Goal: Information Seeking & Learning: Learn about a topic

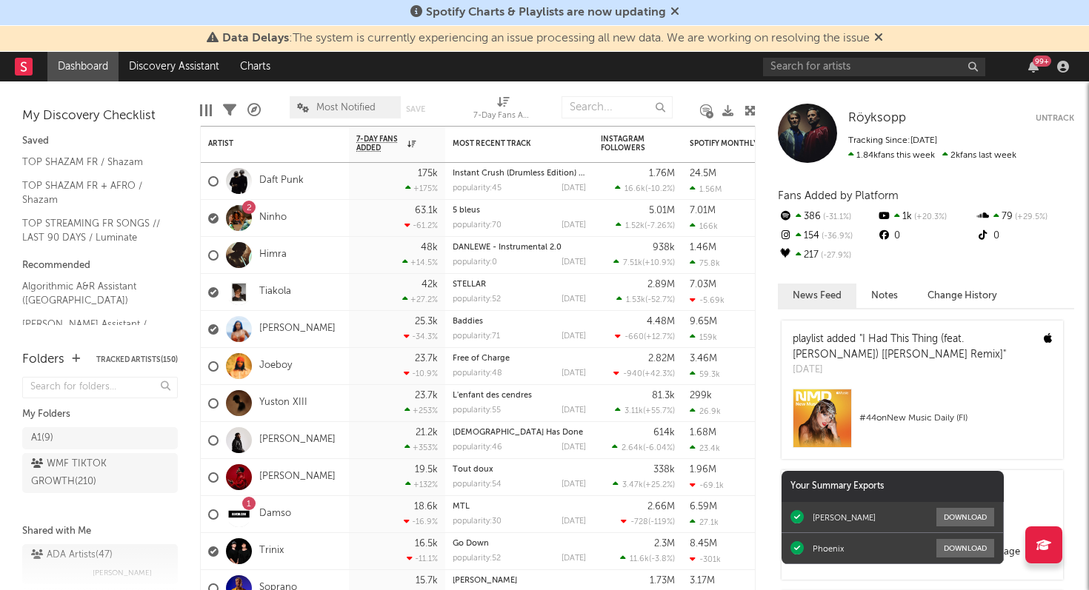
click at [674, 11] on icon at bounding box center [674, 11] width 9 height 12
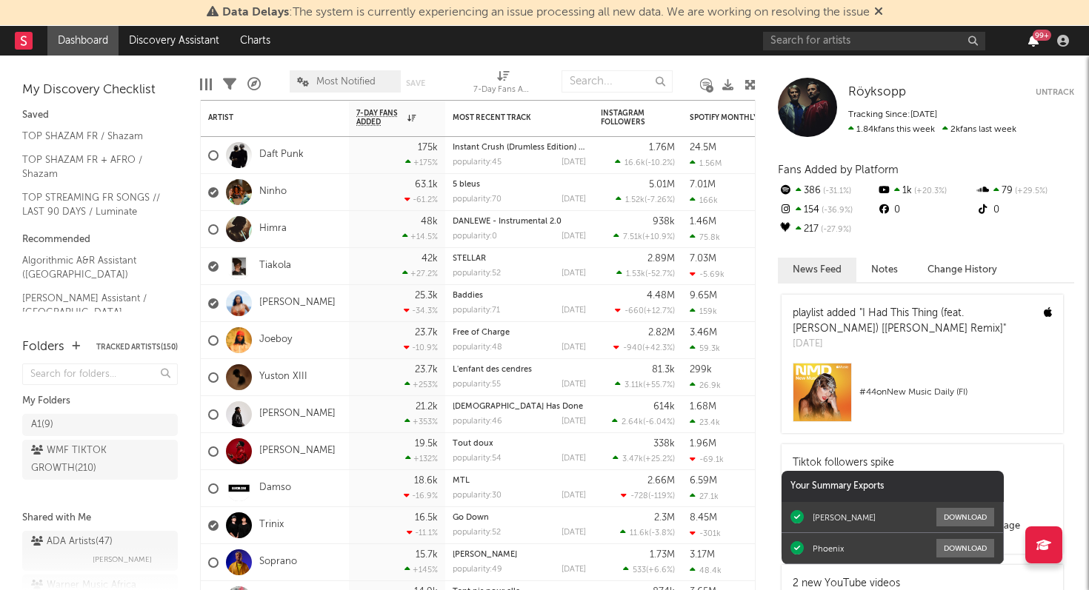
click at [1031, 39] on icon "button" at bounding box center [1033, 41] width 10 height 12
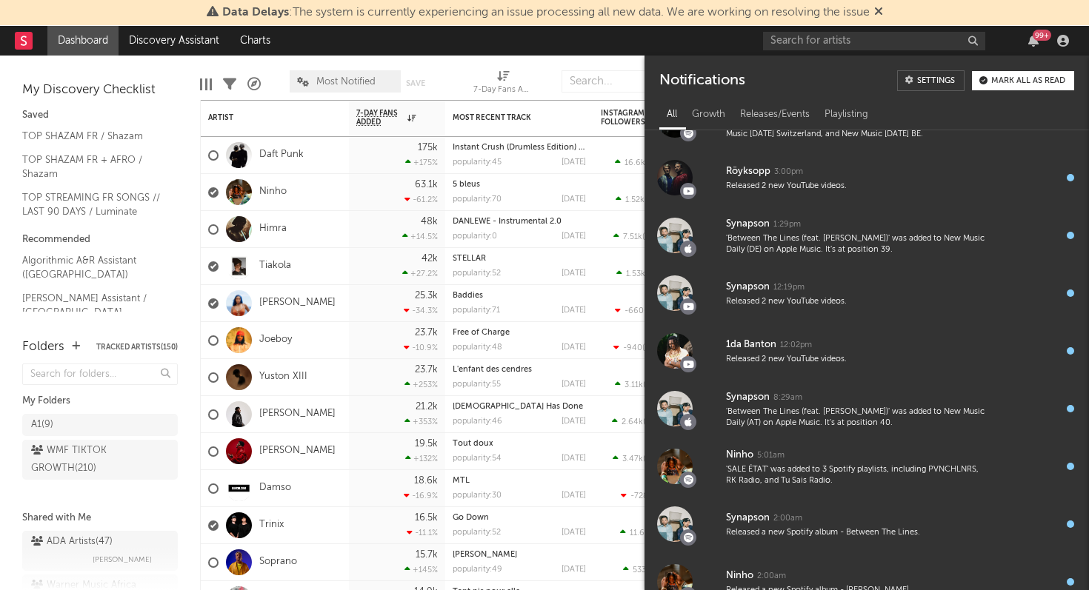
scroll to position [1024, 0]
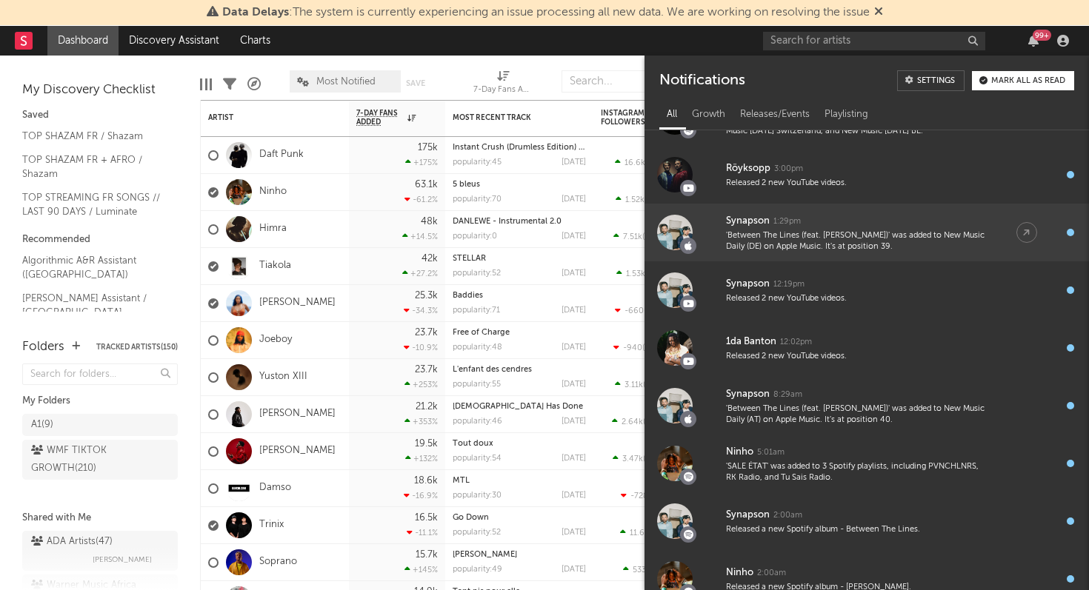
click at [815, 233] on div "'Between The Lines (feat. [PERSON_NAME])' was added to New Music Daily (DE) on …" at bounding box center [856, 241] width 261 height 23
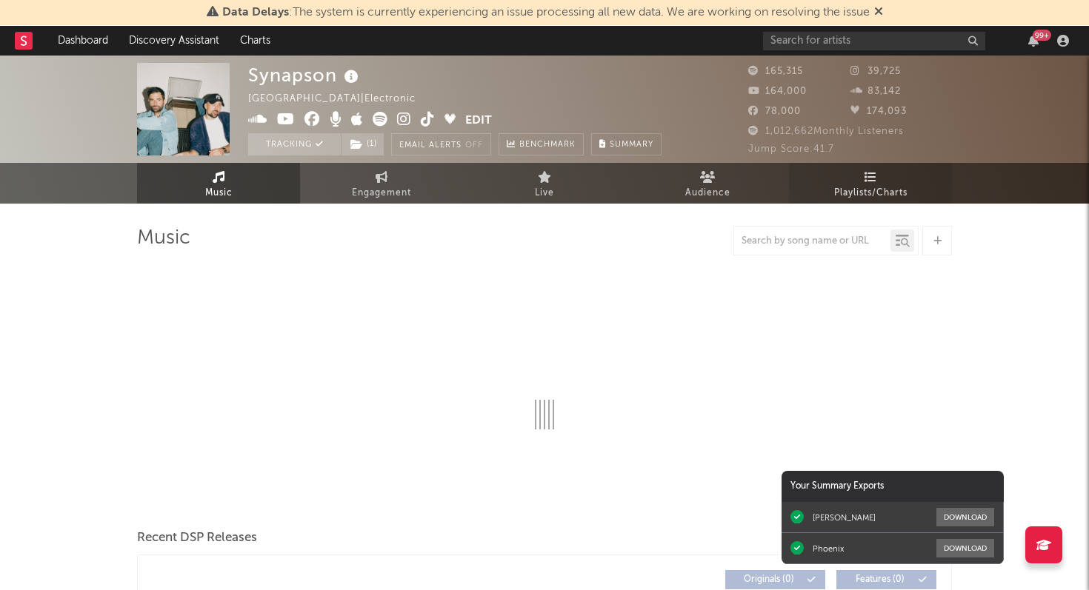
click at [866, 188] on span "Playlists/Charts" at bounding box center [870, 193] width 73 height 18
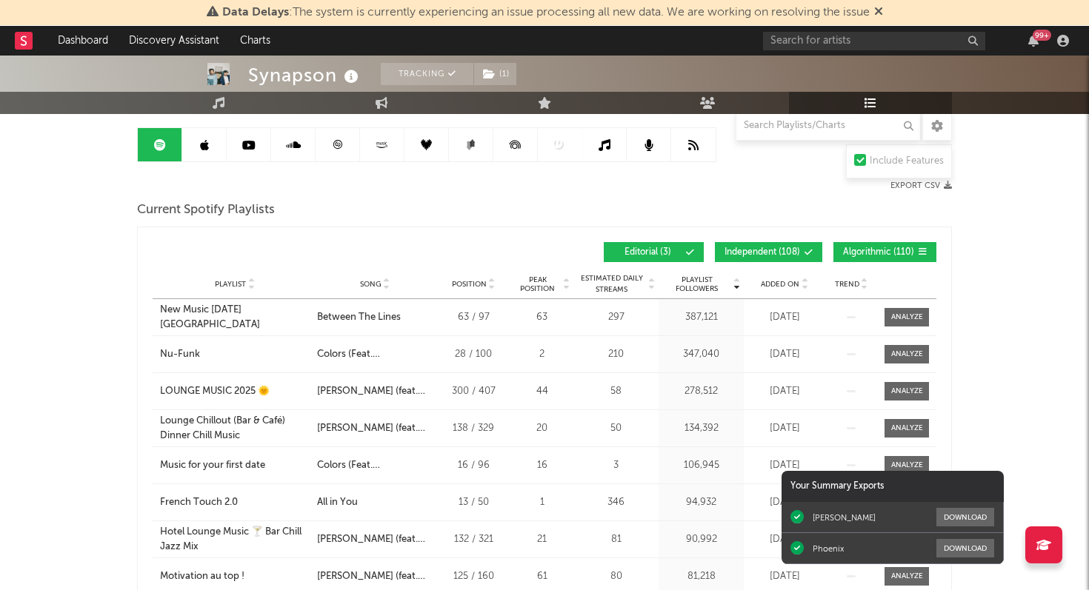
scroll to position [143, 0]
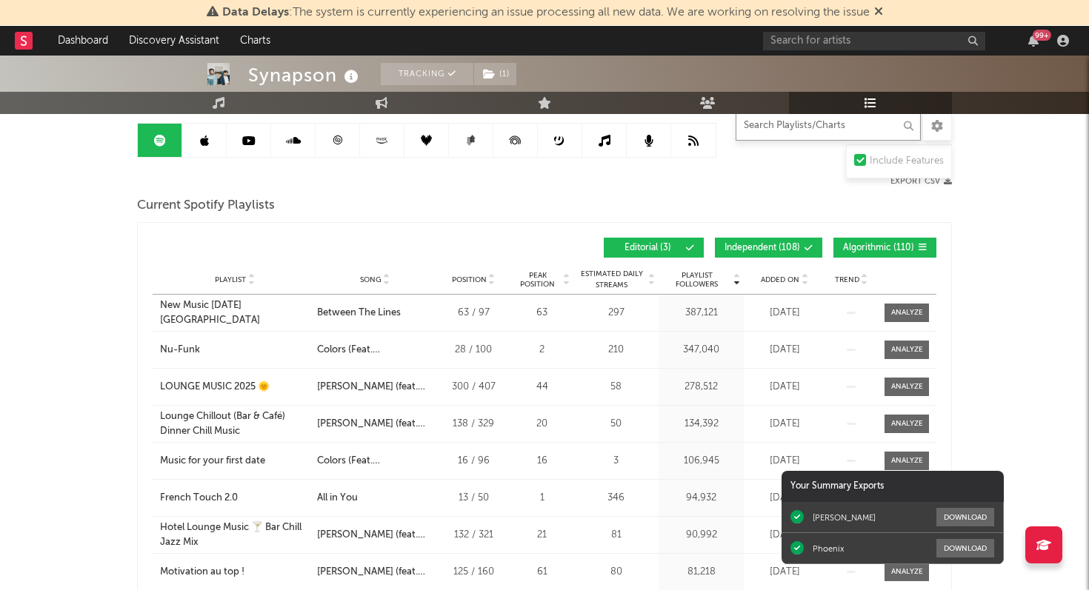
click at [781, 120] on input "text" at bounding box center [827, 126] width 185 height 30
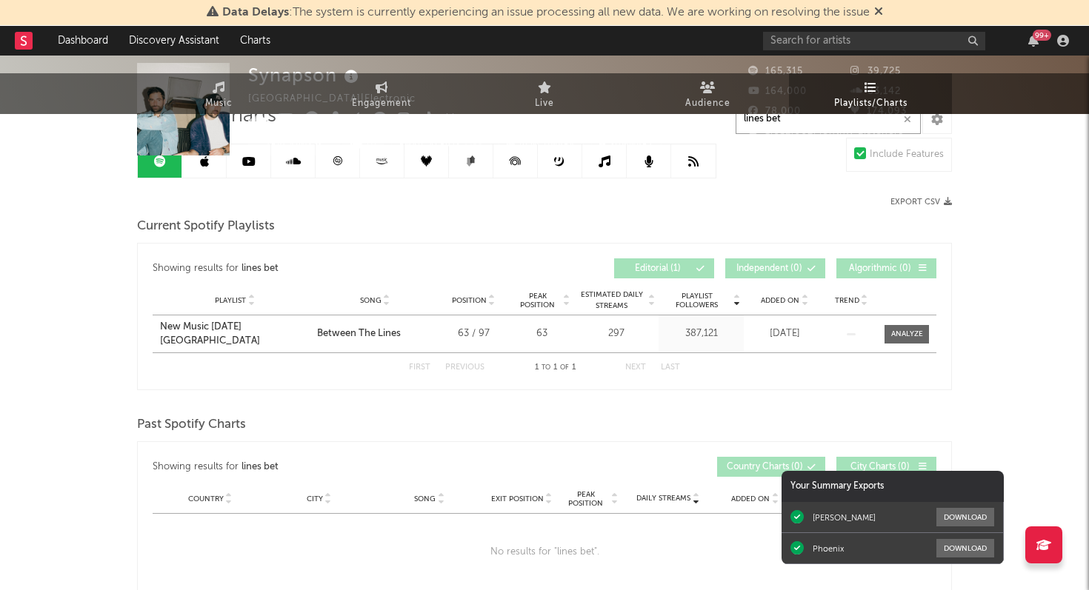
scroll to position [0, 0]
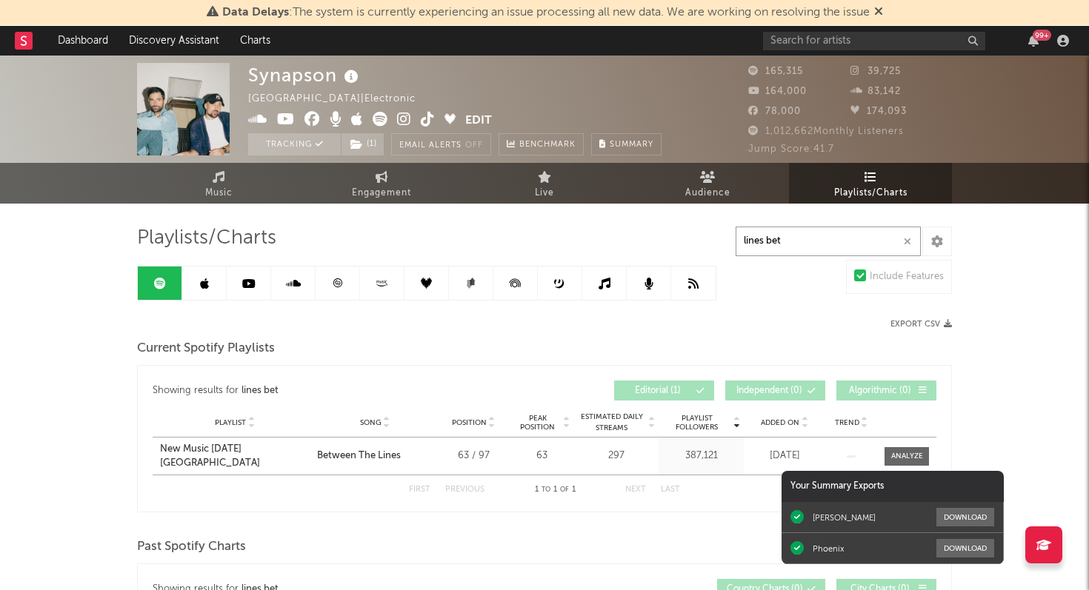
type input "lines bet"
click at [341, 281] on icon at bounding box center [337, 283] width 11 height 11
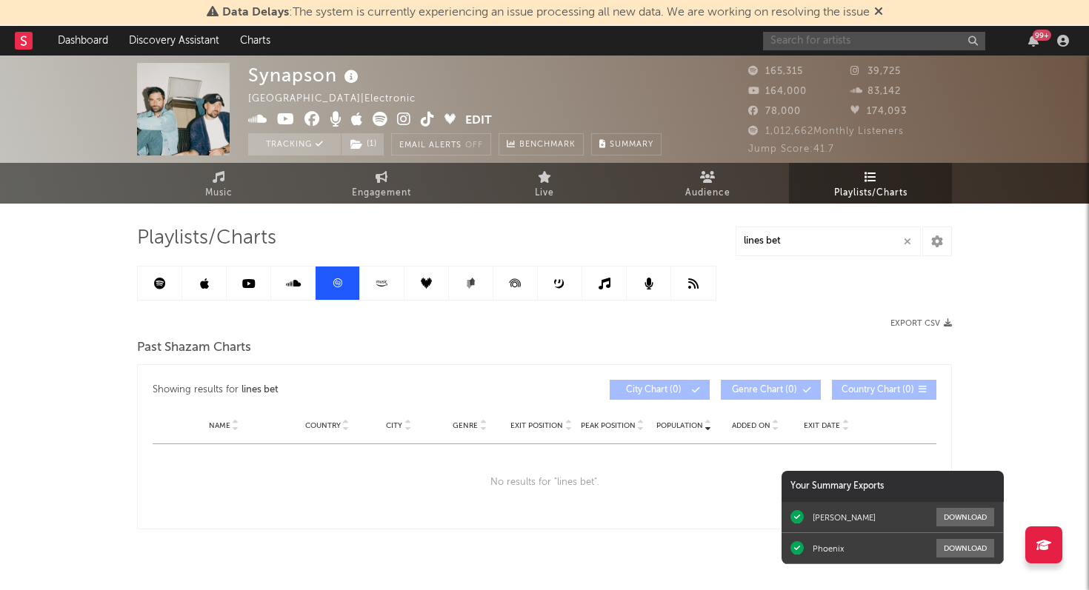
click at [812, 44] on input "text" at bounding box center [874, 41] width 222 height 19
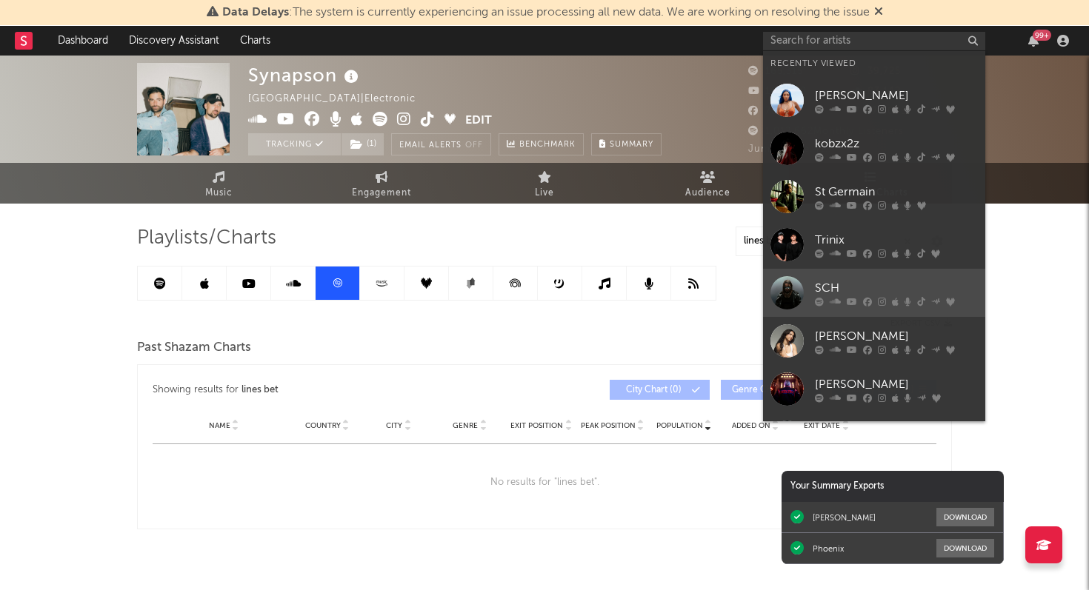
click at [853, 291] on div "SCH" at bounding box center [896, 288] width 163 height 18
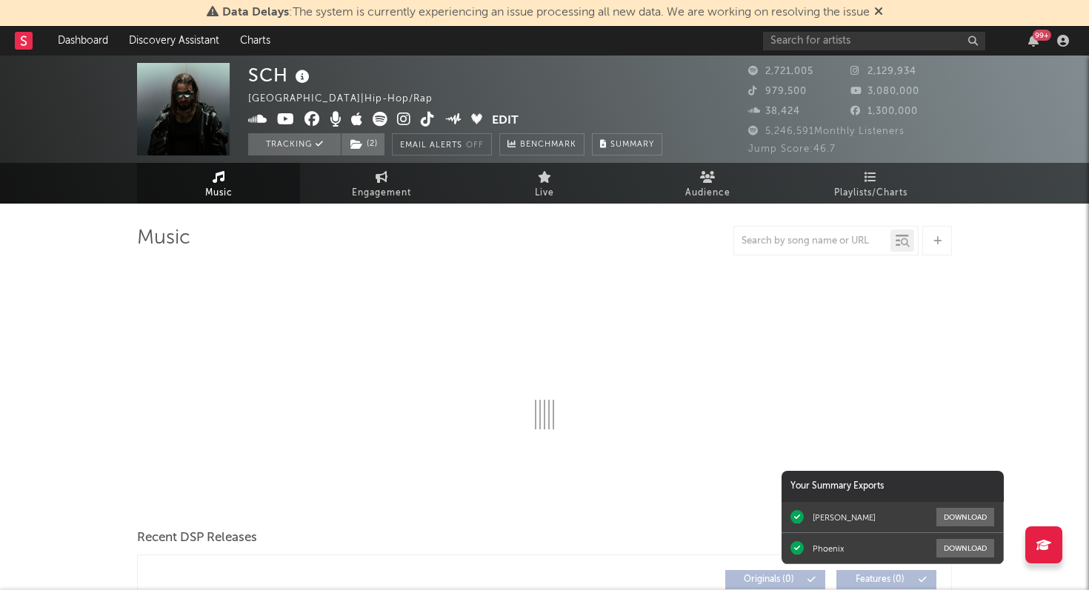
select select "6m"
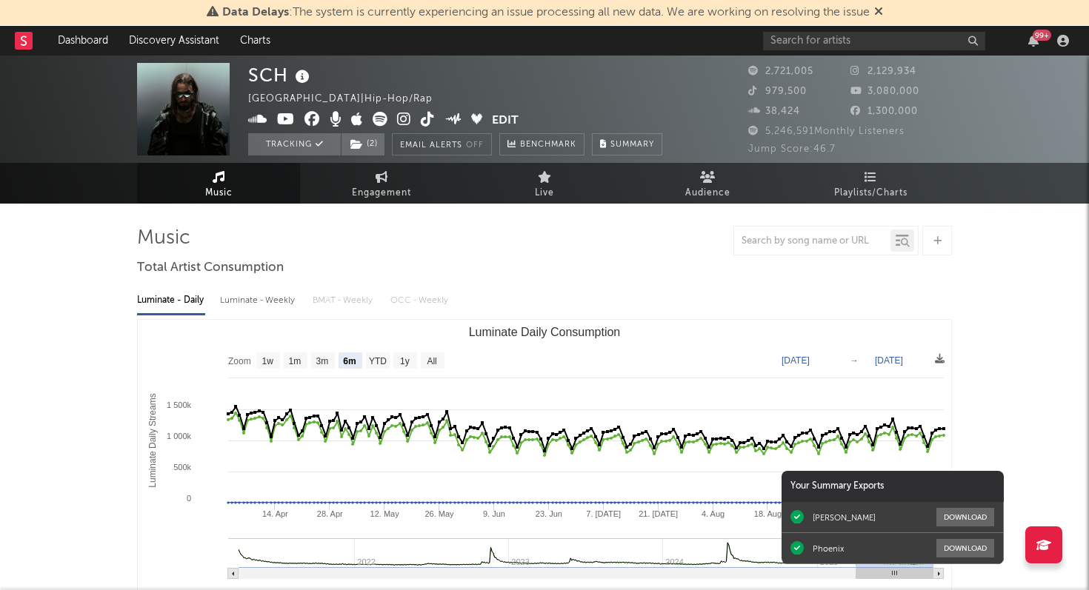
click at [1038, 36] on div "99 +" at bounding box center [1041, 35] width 19 height 11
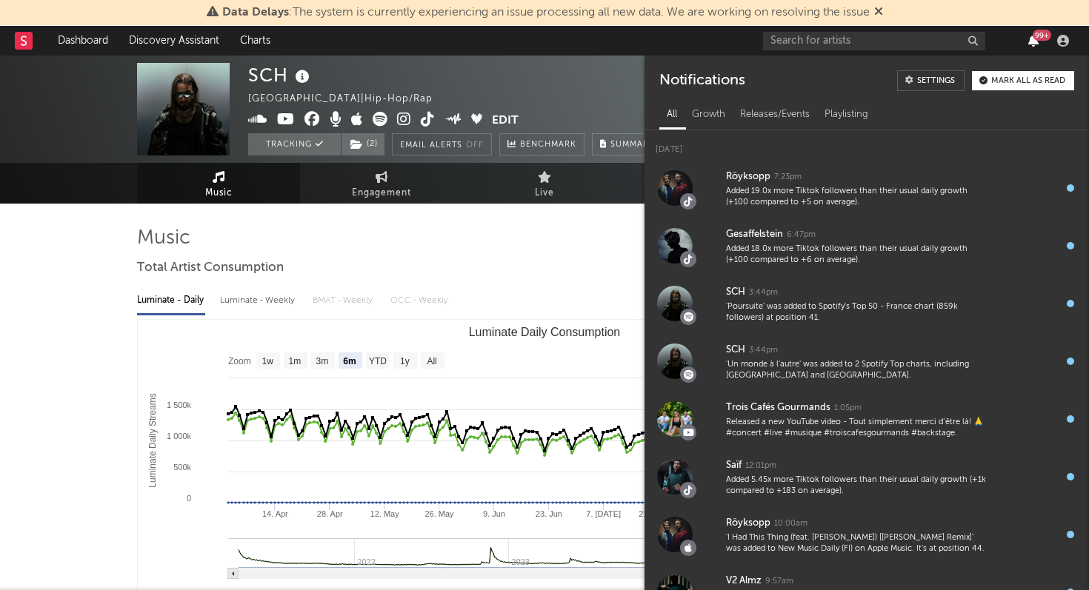
click at [1034, 41] on icon "button" at bounding box center [1033, 41] width 10 height 12
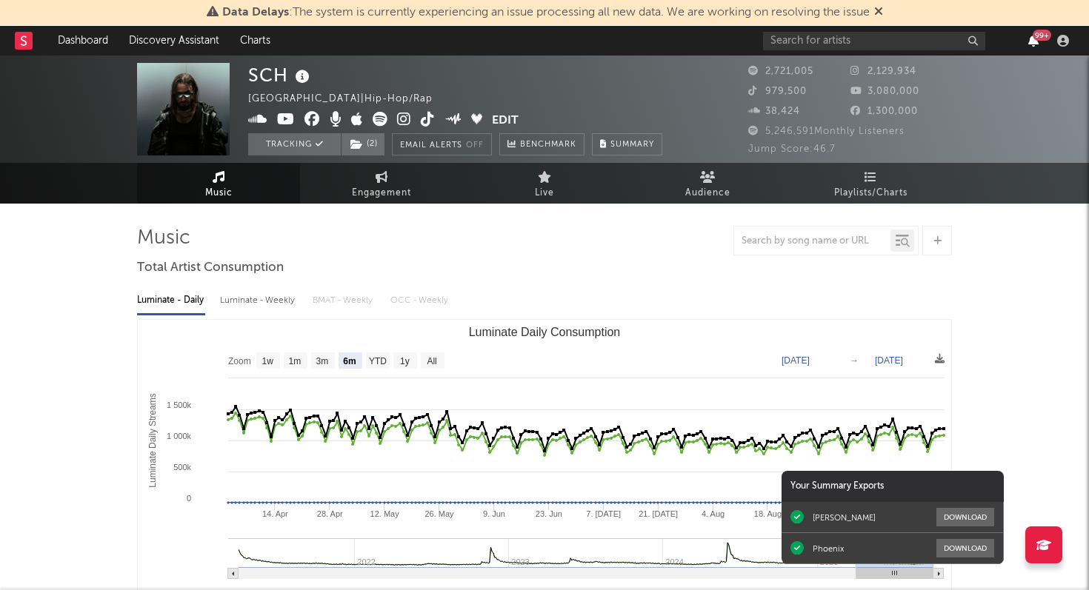
click at [1034, 41] on icon "button" at bounding box center [1033, 41] width 10 height 12
